Goal: Task Accomplishment & Management: Complete application form

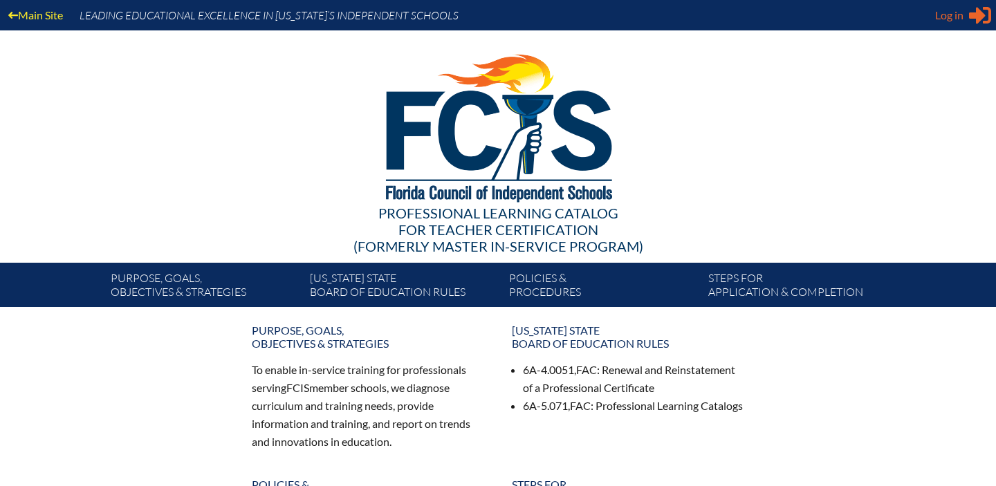
click at [980, 19] on icon at bounding box center [980, 15] width 22 height 17
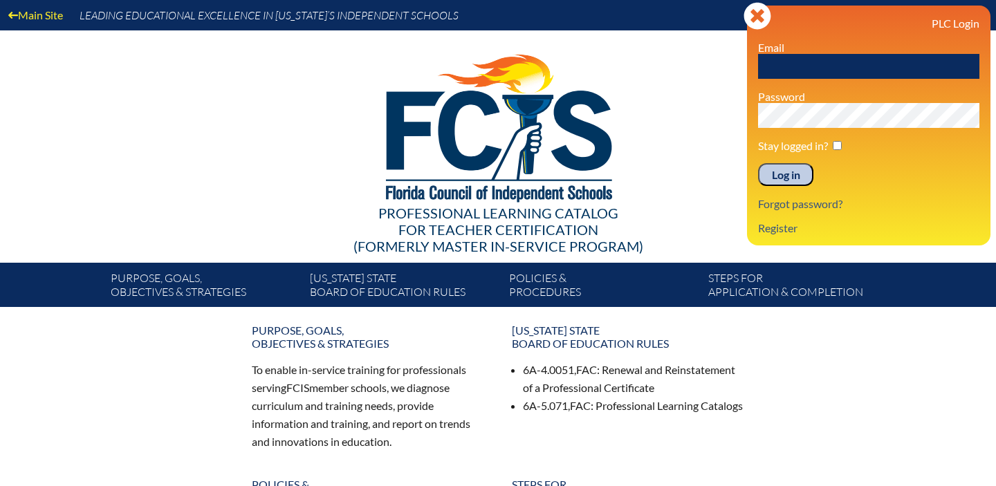
click at [795, 62] on input "text" at bounding box center [868, 66] width 221 height 25
paste input "fcismember"
type input "fcismember"
click at [798, 174] on input "Log in" at bounding box center [785, 175] width 55 height 24
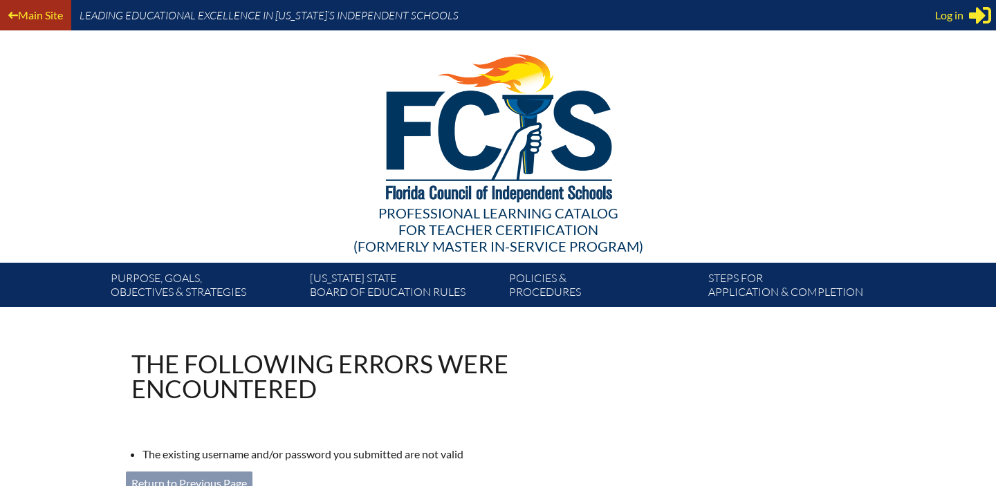
click at [53, 17] on link "Main Site" at bounding box center [36, 15] width 66 height 19
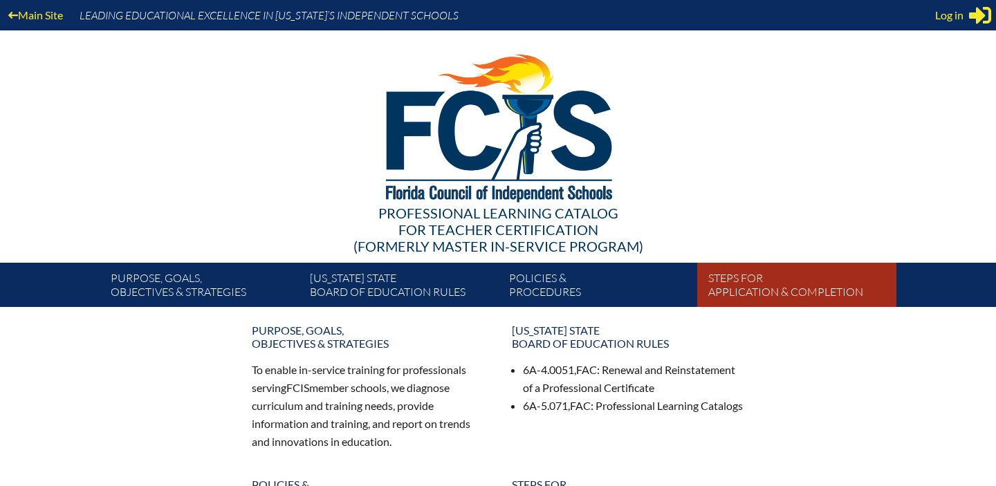
click at [770, 284] on link "Steps for application & completion" at bounding box center [802, 287] width 199 height 39
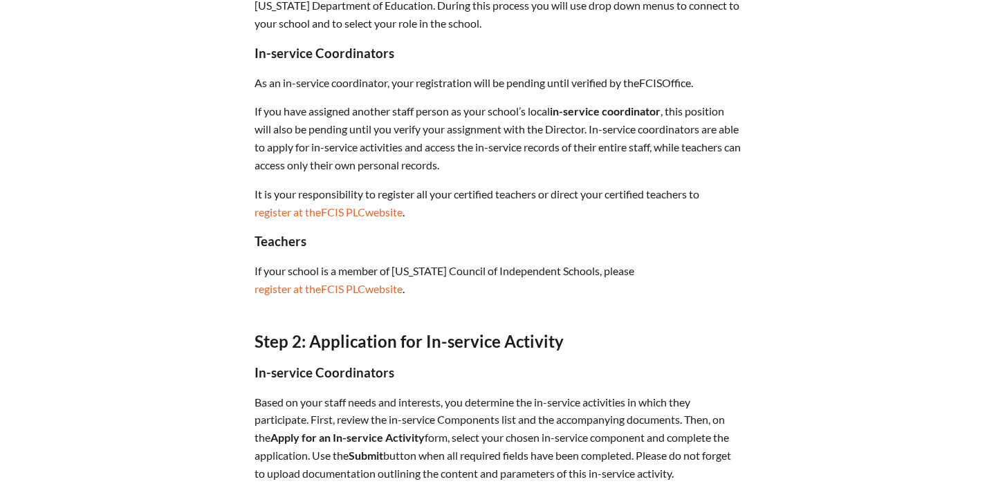
scroll to position [592, 0]
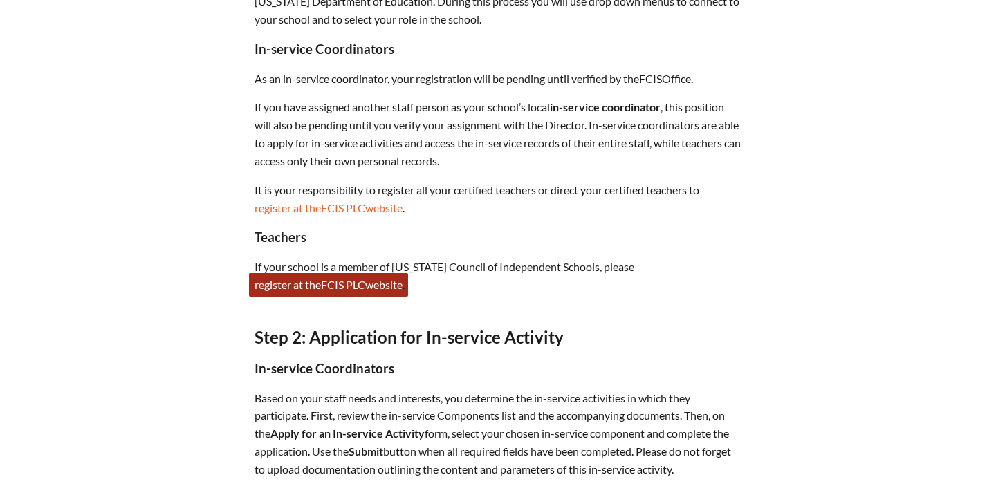
click at [395, 293] on link "register at the FCIS PLC website" at bounding box center [328, 285] width 159 height 24
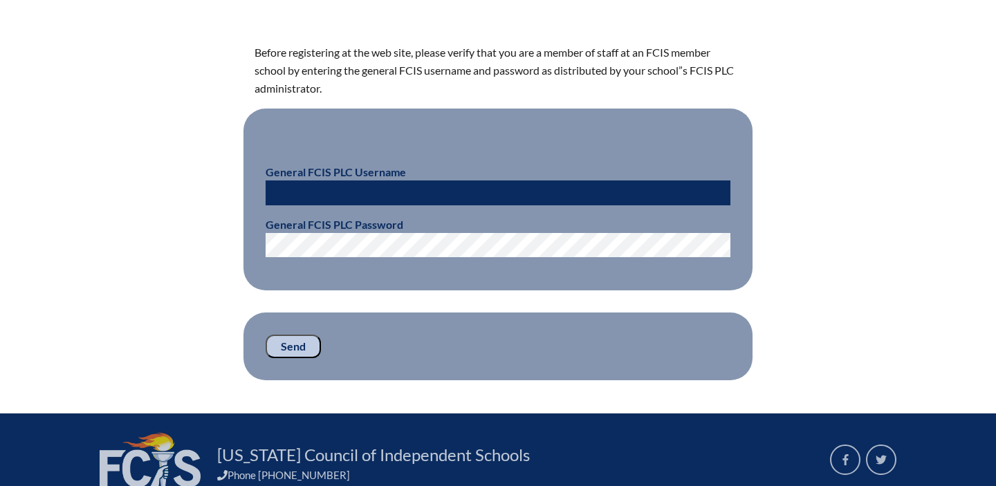
scroll to position [378, 0]
click at [408, 198] on input "text" at bounding box center [498, 192] width 465 height 25
type input "fcismember"
click at [294, 348] on input "Send" at bounding box center [293, 346] width 55 height 24
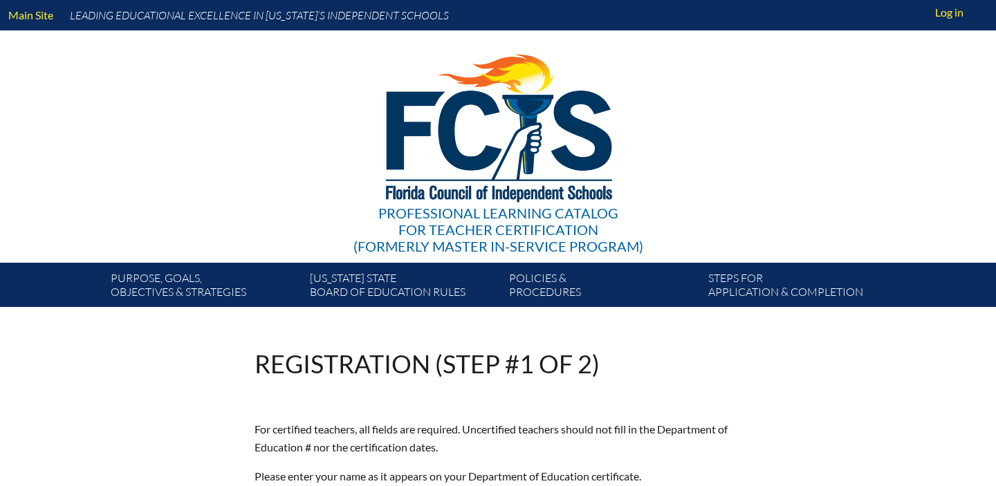
scroll to position [380, 0]
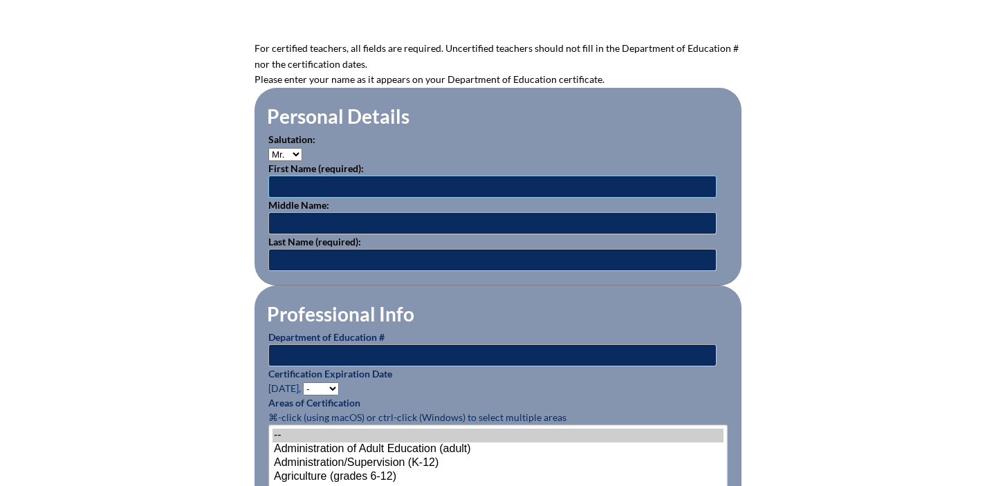
click at [365, 191] on input "text" at bounding box center [492, 187] width 448 height 22
click at [298, 152] on select "Mr. Mrs. Ms. Dr. Rev." at bounding box center [285, 154] width 34 height 13
select select "Mrs."
click at [268, 148] on select "Mr. Mrs. Ms. Dr. Rev." at bounding box center [285, 154] width 34 height 13
click at [312, 187] on input "text" at bounding box center [492, 187] width 448 height 22
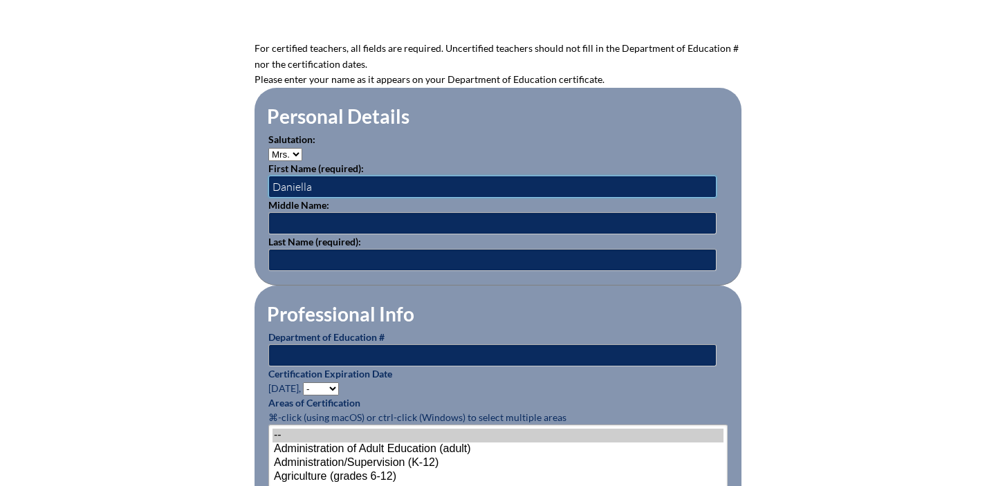
type input "Daniella"
click at [319, 222] on input "text" at bounding box center [492, 223] width 448 height 22
type input "[PERSON_NAME]"
click at [325, 256] on input "text" at bounding box center [492, 260] width 448 height 22
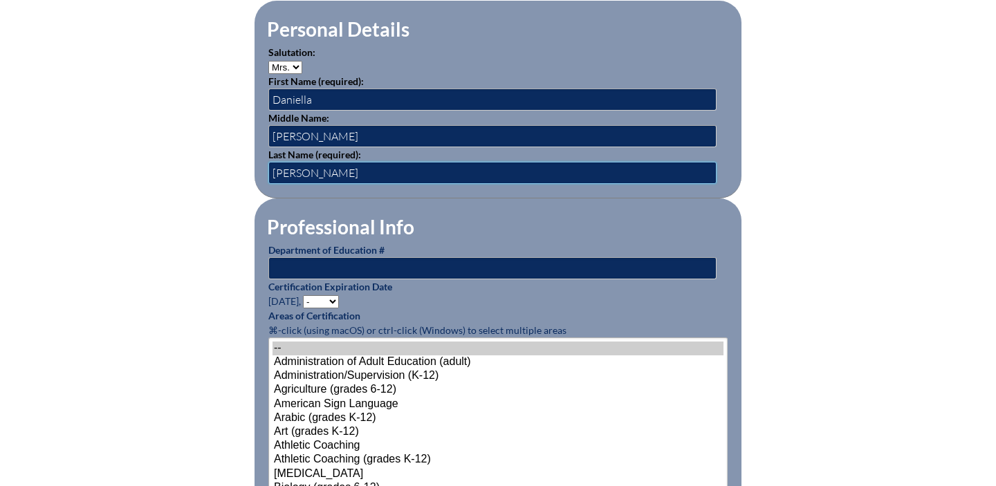
scroll to position [484, 0]
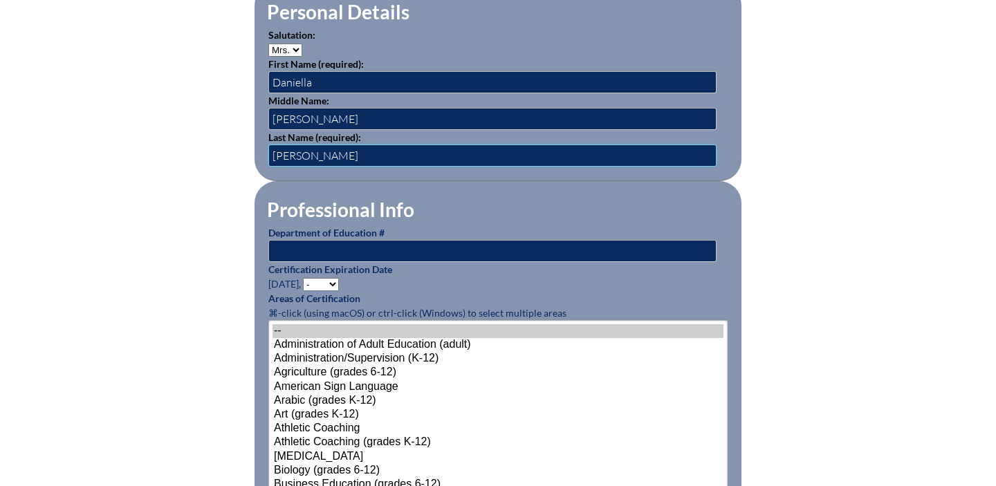
type input "[PERSON_NAME]"
click at [330, 246] on input "text" at bounding box center [492, 251] width 448 height 22
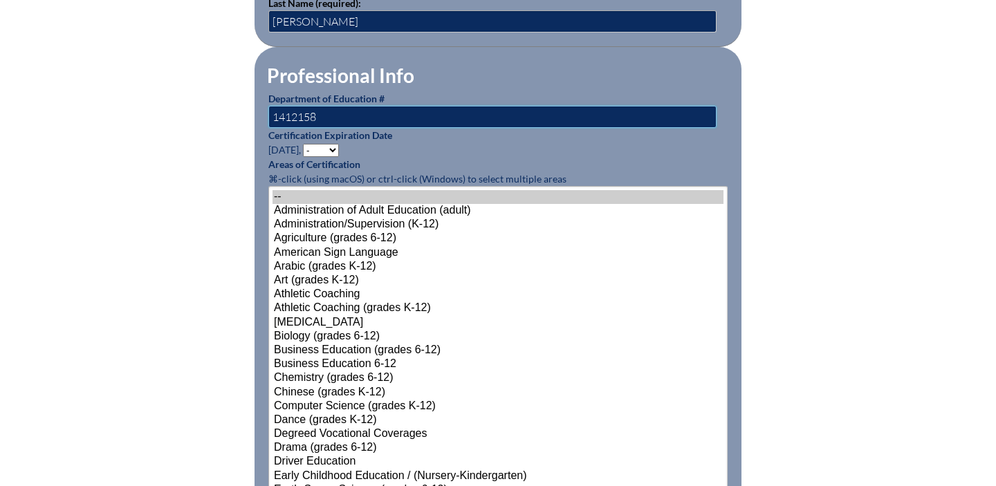
scroll to position [628, 0]
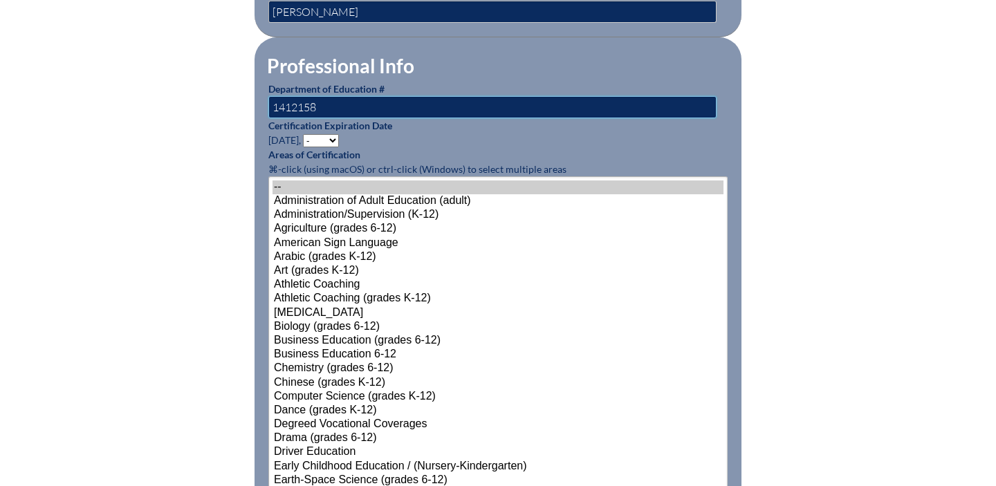
type input "1412158"
click at [334, 141] on select "- 2031 2030 2029 2028 2027 2026 2025 2024 2023 2022 2021 2020 2019 2018 2017 20…" at bounding box center [321, 140] width 36 height 13
select select "2030"
click at [305, 134] on select "- 2031 2030 2029 2028 2027 2026 2025 2024 2023 2022 2021 2020 2019 2018 2017 20…" at bounding box center [321, 140] width 36 height 13
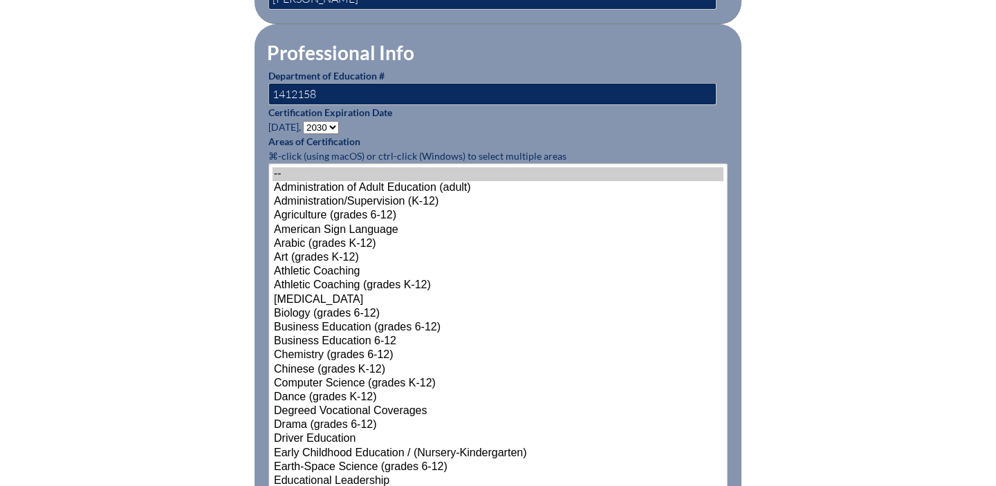
scroll to position [643, 0]
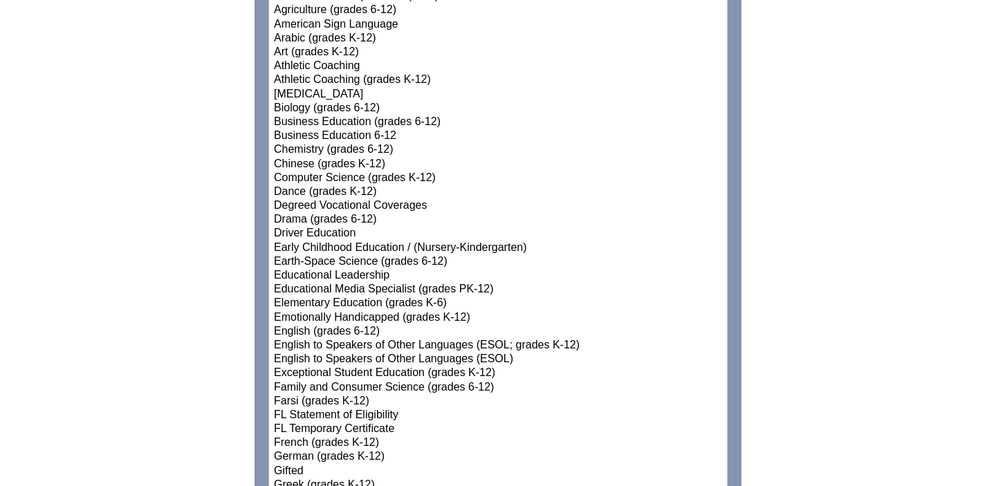
scroll to position [849, 0]
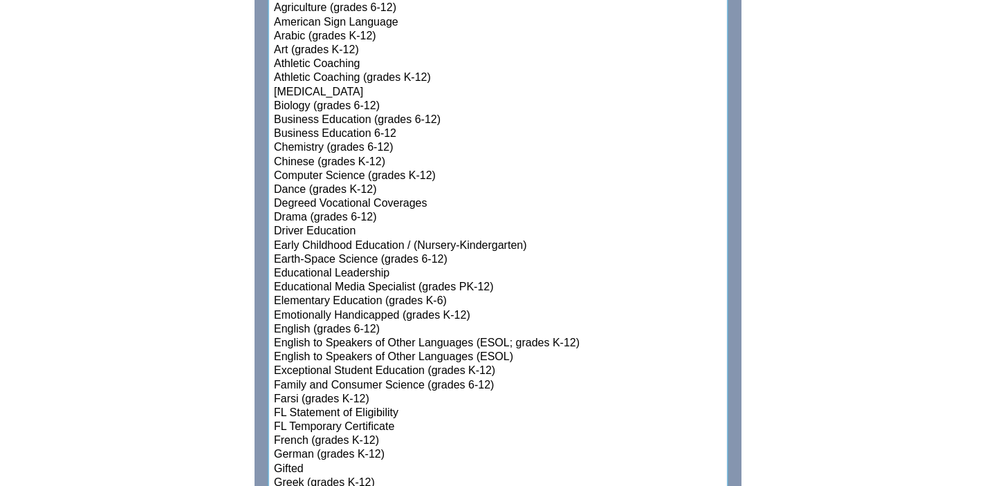
select select"]"] "15131"
click at [394, 298] on option "Elementary Education (grades K-6)" at bounding box center [498, 302] width 451 height 14
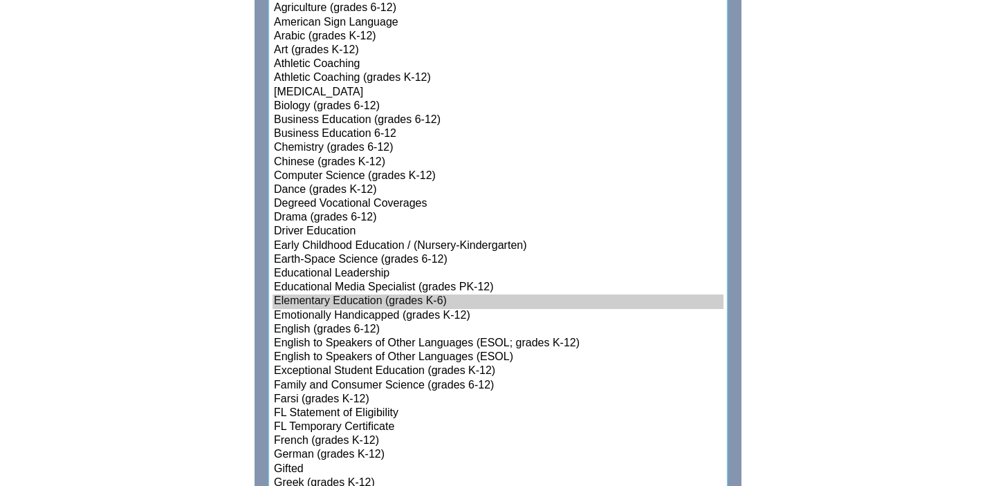
click at [394, 298] on option "Elementary Education (grades K-6)" at bounding box center [498, 302] width 451 height 14
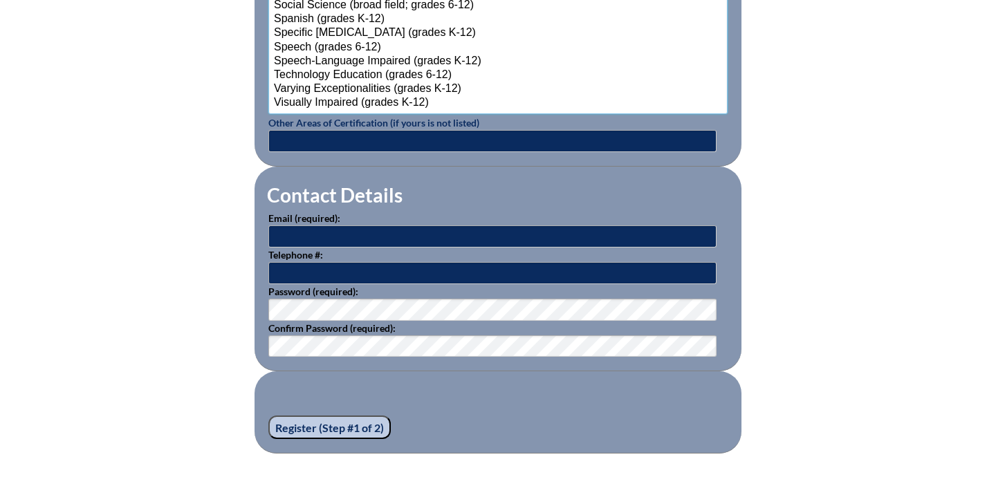
scroll to position [1858, 0]
click at [554, 237] on input "text" at bounding box center [492, 236] width 448 height 22
type input "[EMAIL_ADDRESS][PERSON_NAME][DOMAIN_NAME]"
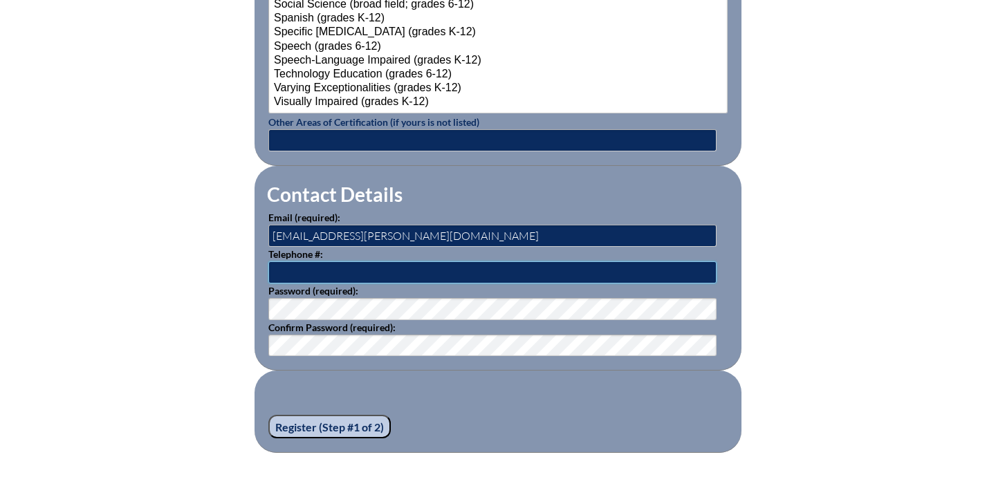
click at [443, 267] on input "text" at bounding box center [492, 273] width 448 height 22
type input "516-998-8290"
click at [268, 415] on input "Register (Step #1 of 2)" at bounding box center [329, 427] width 122 height 24
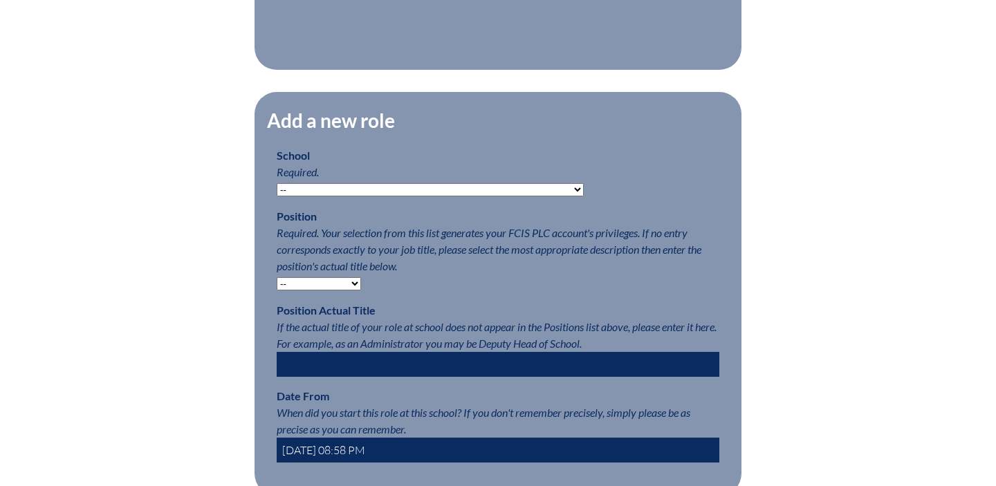
scroll to position [606, 0]
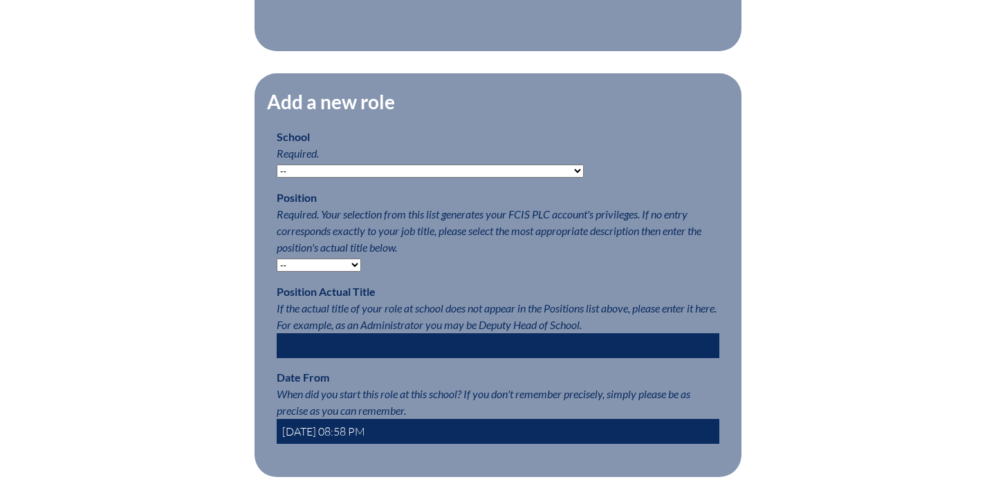
click at [434, 176] on select "-- Autism Inspired Academy Academy at Ocean Reef Academy at the Lakes Academy P…" at bounding box center [430, 171] width 307 height 13
select select "20332"
click at [277, 165] on select "-- Autism Inspired Academy Academy at Ocean Reef Academy at the Lakes Academy P…" at bounding box center [430, 171] width 307 height 13
click at [353, 270] on select "-- Teacher PLC Coordinator Head of School Administrator" at bounding box center [319, 265] width 84 height 13
select select "15563"
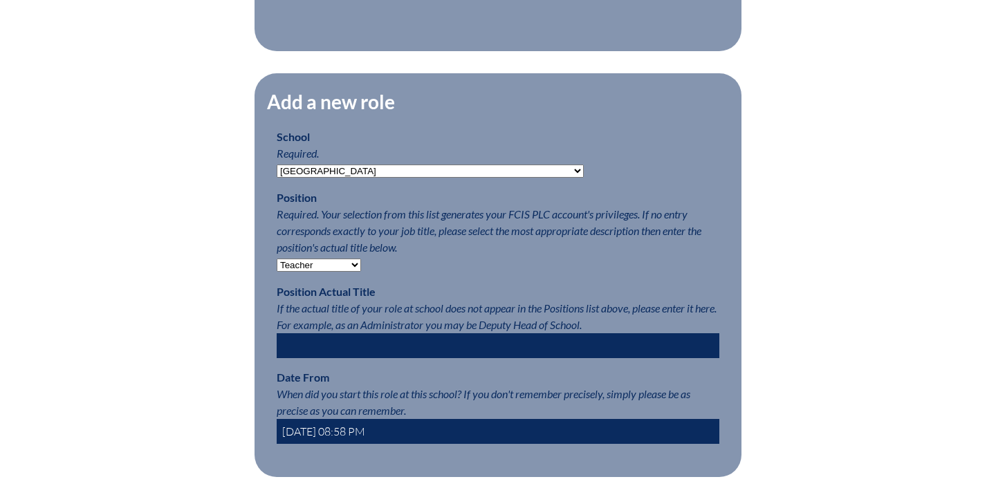
click at [277, 259] on select "-- Teacher PLC Coordinator Head of School Administrator" at bounding box center [319, 265] width 84 height 13
click at [392, 349] on input "text" at bounding box center [498, 345] width 443 height 25
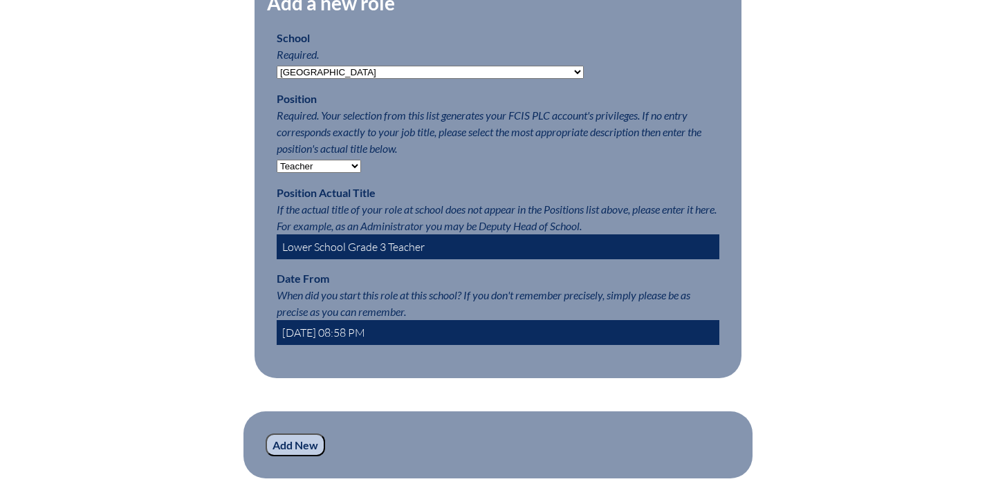
scroll to position [708, 0]
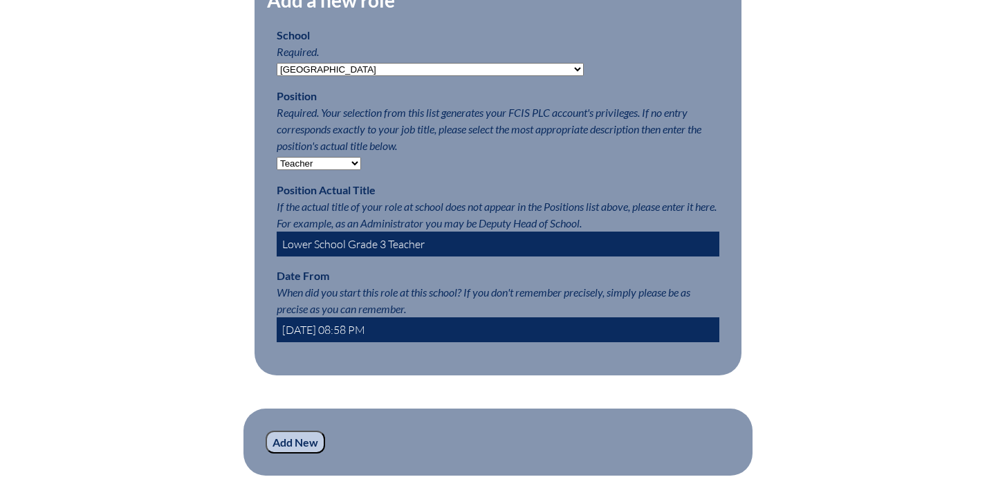
type input "Lower School Grade 3 Teacher"
click at [379, 318] on input "2025-09-06 08:58 PM" at bounding box center [498, 330] width 443 height 25
click at [386, 333] on input "2025-09-06 08:58 PM" at bounding box center [498, 330] width 443 height 25
click at [314, 333] on input "2025-09-06 08:58 PM" at bounding box center [498, 330] width 443 height 25
click at [320, 333] on input "2025-09-06 08:58 PM" at bounding box center [498, 330] width 443 height 25
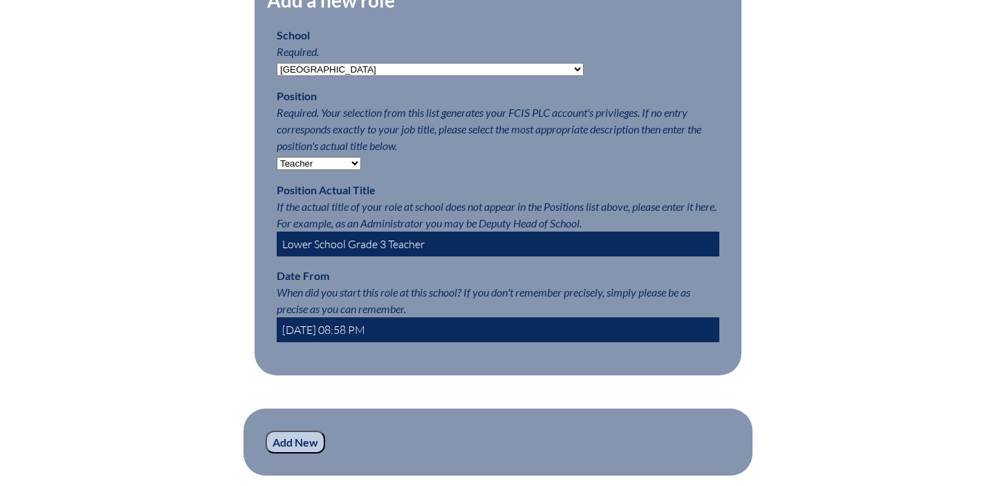
drag, startPoint x: 400, startPoint y: 328, endPoint x: 319, endPoint y: 333, distance: 81.1
click at [319, 333] on input "2025-09-06 08:58 PM" at bounding box center [498, 330] width 443 height 25
click at [324, 331] on input "2025-09-06 08:58 PM" at bounding box center [498, 330] width 443 height 25
drag, startPoint x: 347, startPoint y: 329, endPoint x: 392, endPoint y: 330, distance: 45.0
click at [392, 330] on input "2025-08-06 08:58 PM" at bounding box center [498, 330] width 443 height 25
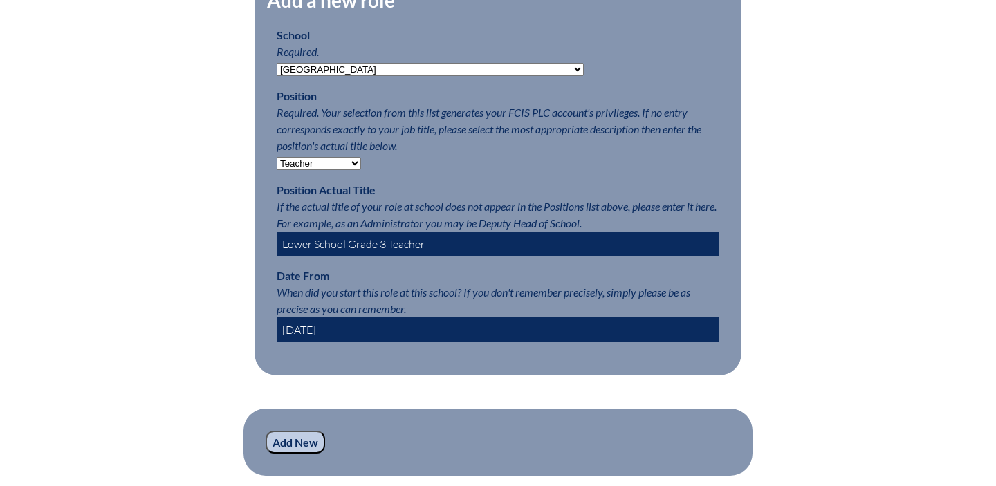
click at [343, 329] on input "2025-08-06" at bounding box center [498, 330] width 443 height 25
click at [341, 331] on input "2025-08-06" at bounding box center [498, 330] width 443 height 25
type input "2025-08-01"
click at [239, 322] on div "Registration (Step #2 of 2): Add Roles Please complete your registration by add…" at bounding box center [498, 86] width 778 height 856
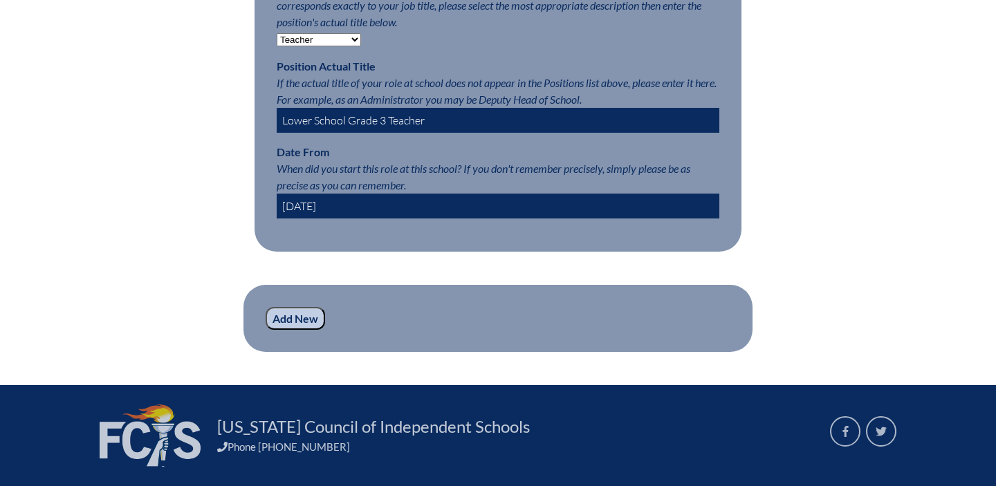
scroll to position [930, 0]
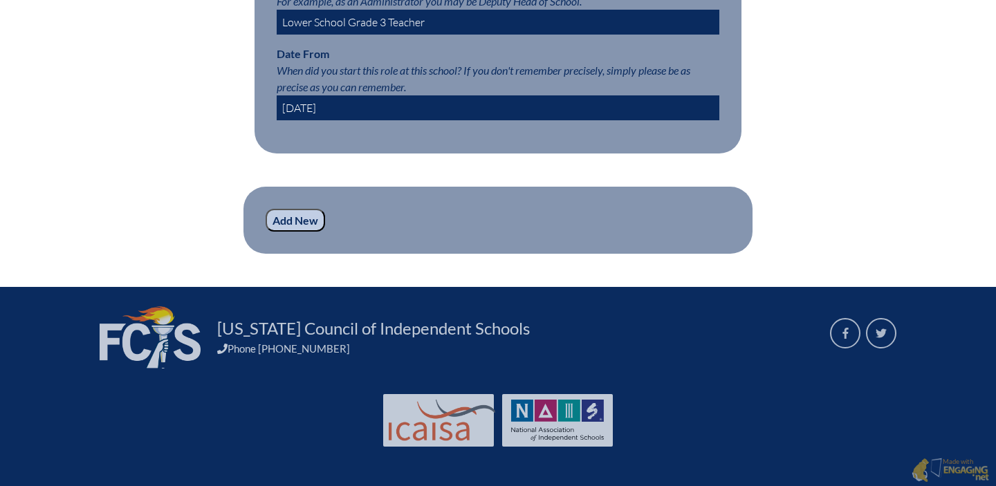
click at [304, 221] on input "Add New" at bounding box center [296, 221] width 60 height 24
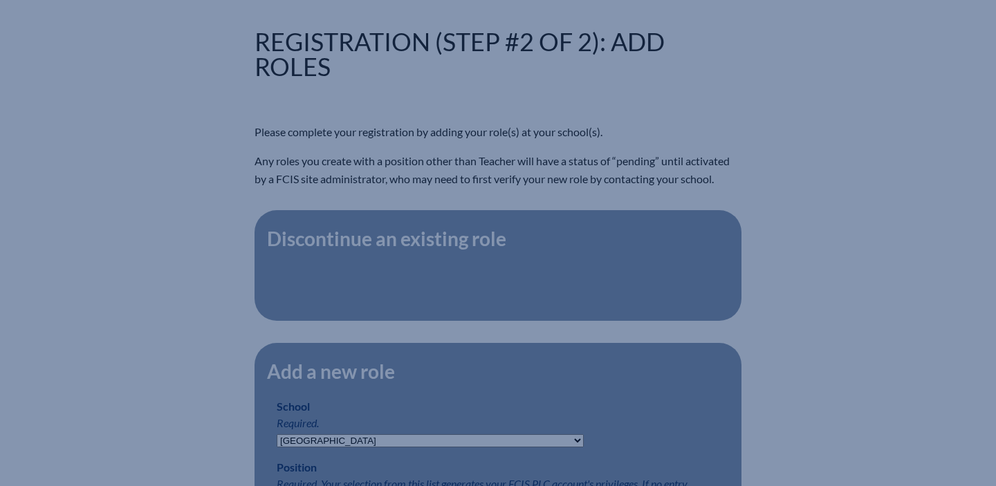
scroll to position [336, 0]
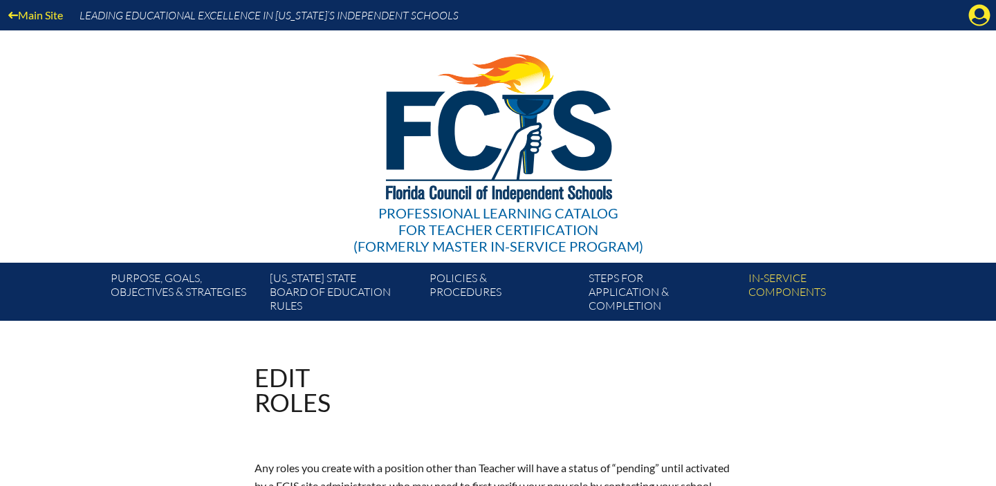
click at [968, 2] on div "Main Site Leading Educational Excellence in [US_STATE]’s Independent Schools" at bounding box center [498, 15] width 996 height 30
click at [976, 11] on icon "Manage account" at bounding box center [980, 15] width 22 height 22
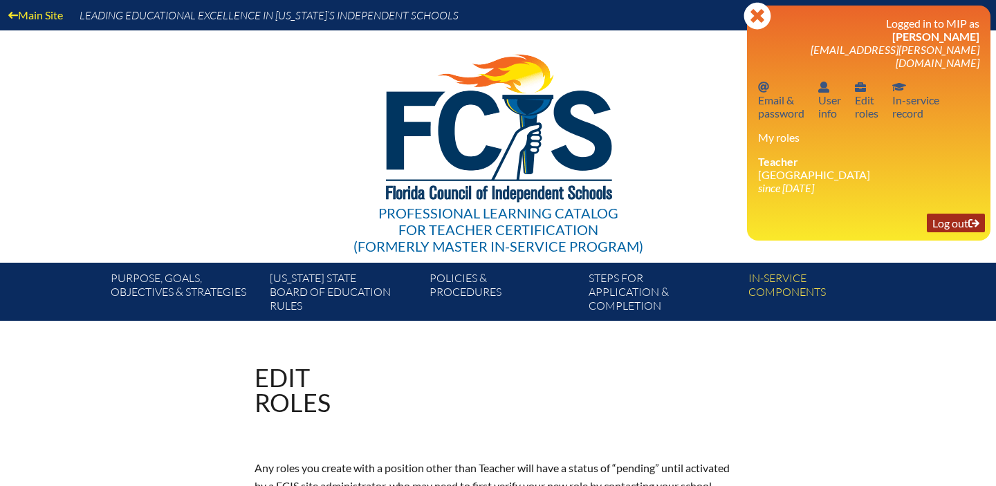
click at [963, 214] on link "Log out Log out" at bounding box center [956, 223] width 58 height 19
